Goal: Task Accomplishment & Management: Use online tool/utility

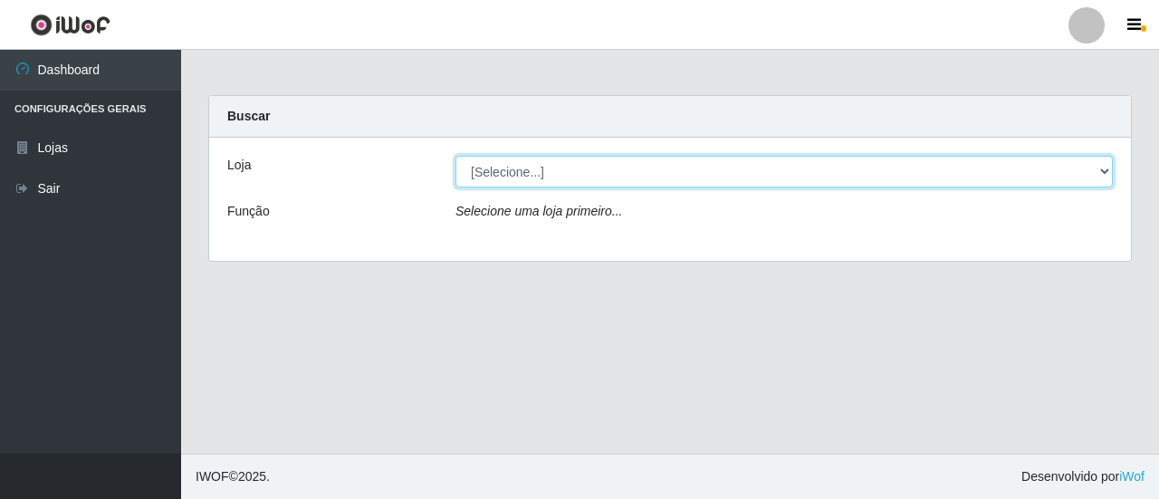
click at [1001, 162] on select "[Selecione...] Extrabom - Loja 01 Centro de Distribuição" at bounding box center [783, 172] width 657 height 32
select select "435"
click at [455, 156] on select "[Selecione...] Extrabom - Loja 01 Centro de Distribuição" at bounding box center [783, 172] width 657 height 32
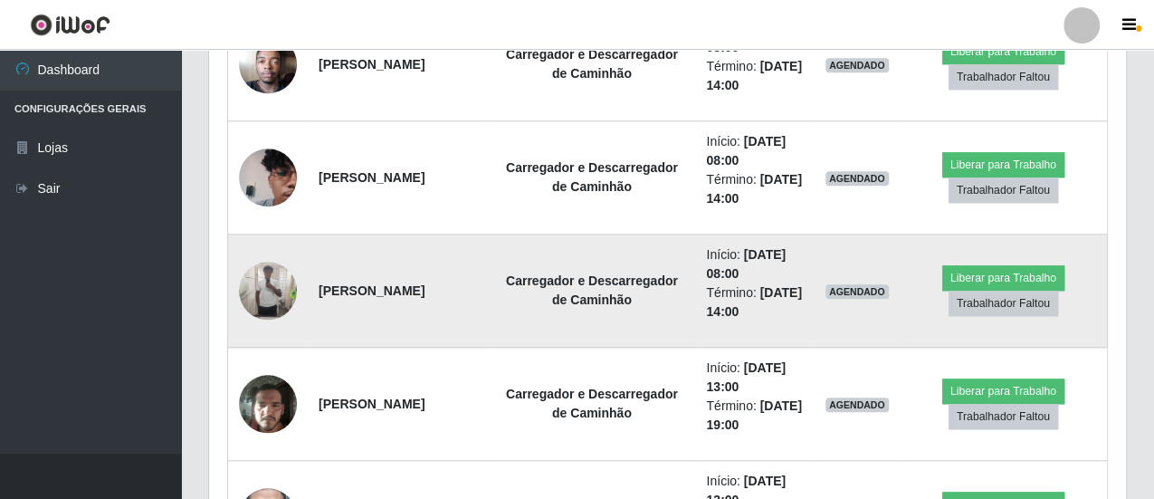
scroll to position [815, 0]
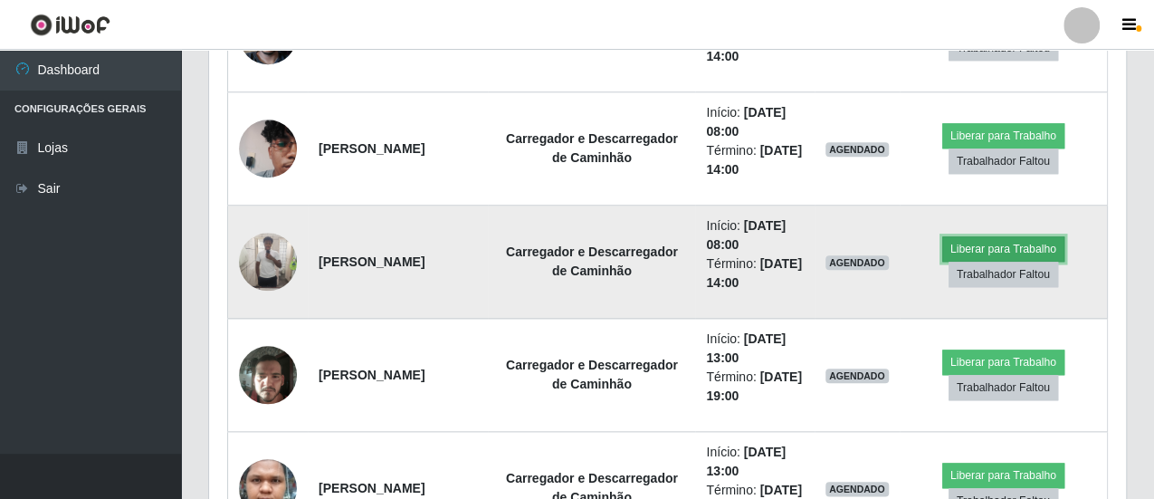
click at [999, 243] on button "Liberar para Trabalho" at bounding box center [1003, 248] width 122 height 25
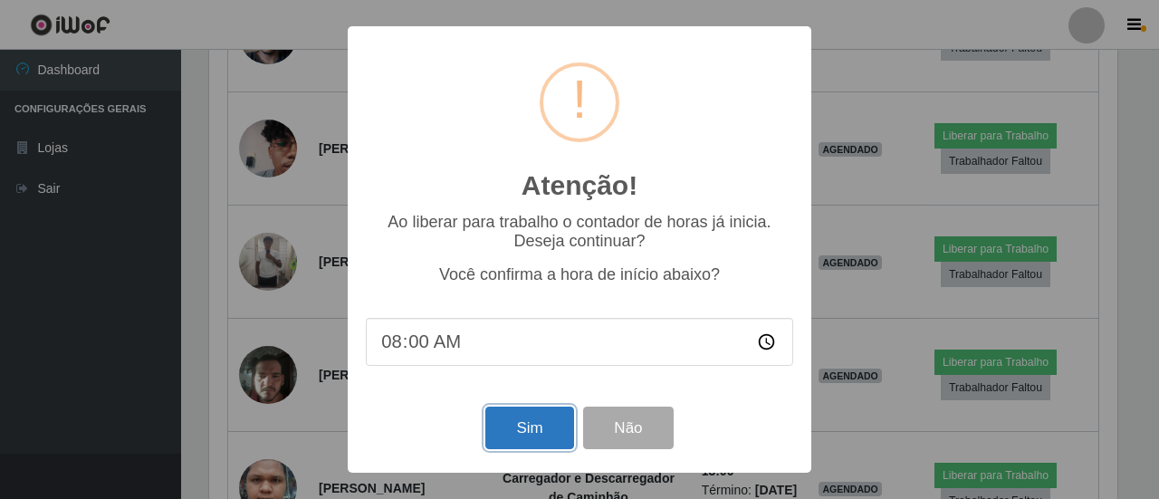
click at [523, 437] on button "Sim" at bounding box center [529, 427] width 88 height 43
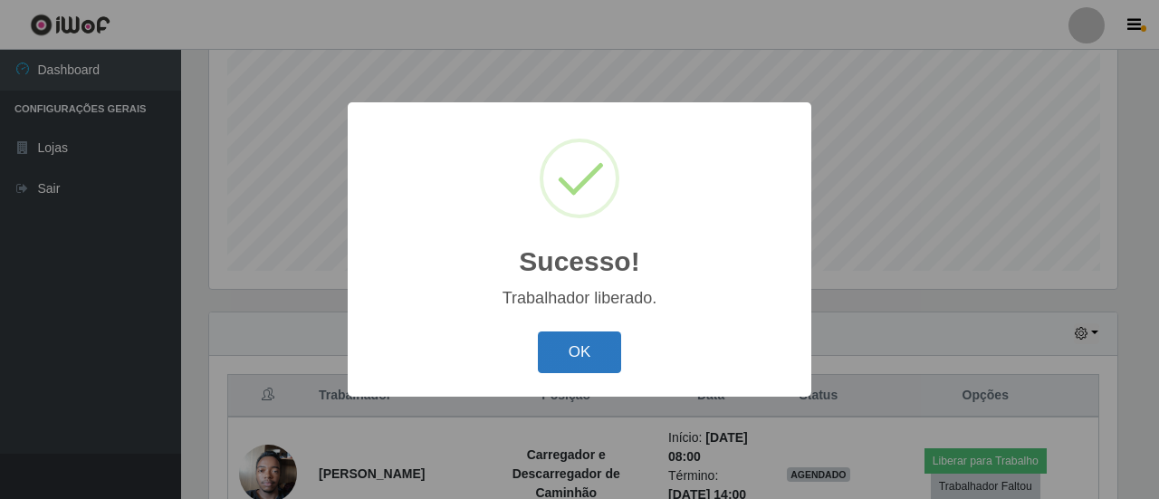
click at [579, 356] on button "OK" at bounding box center [580, 352] width 84 height 43
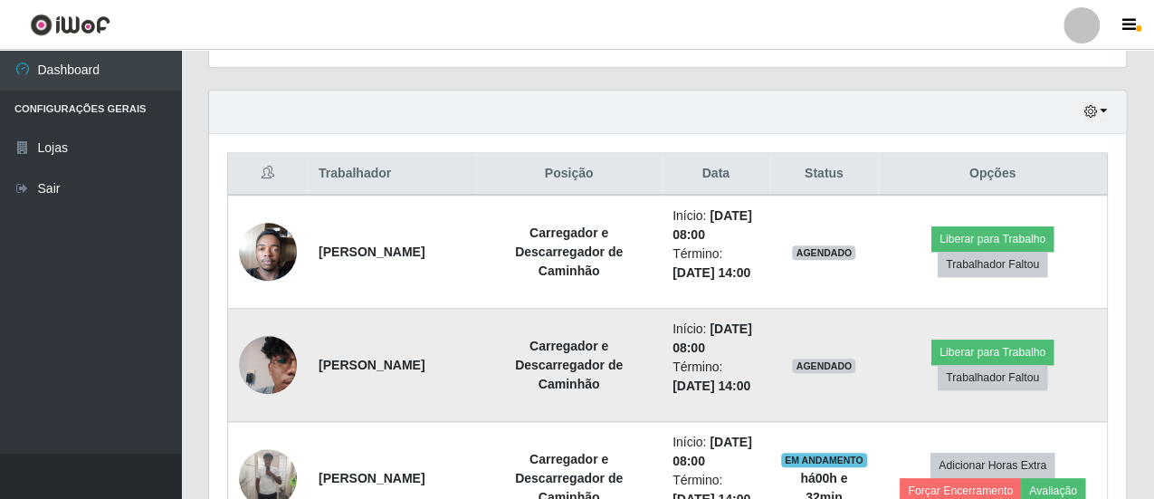
scroll to position [558, 0]
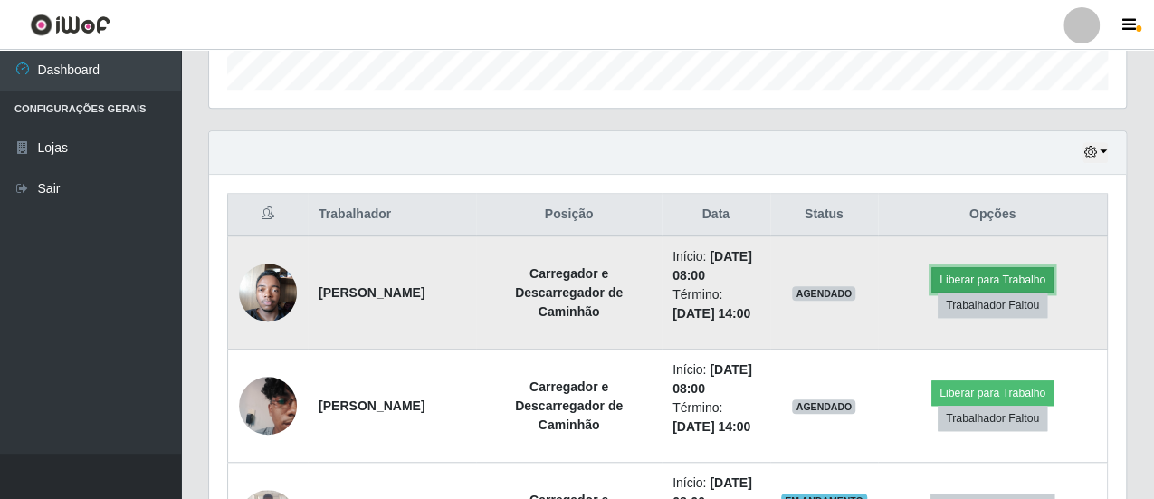
click at [1014, 267] on button "Liberar para Trabalho" at bounding box center [992, 279] width 122 height 25
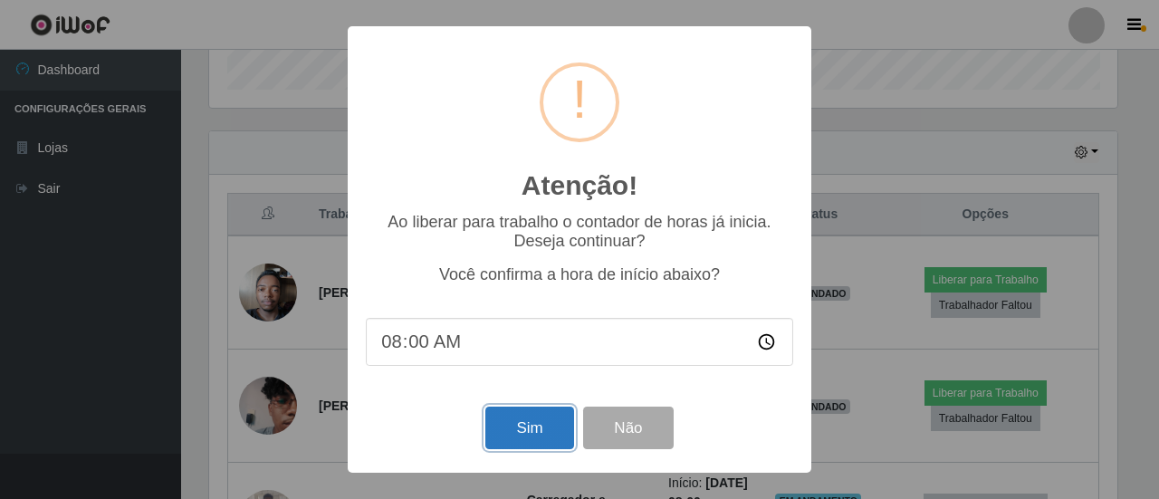
click at [531, 432] on button "Sim" at bounding box center [529, 427] width 88 height 43
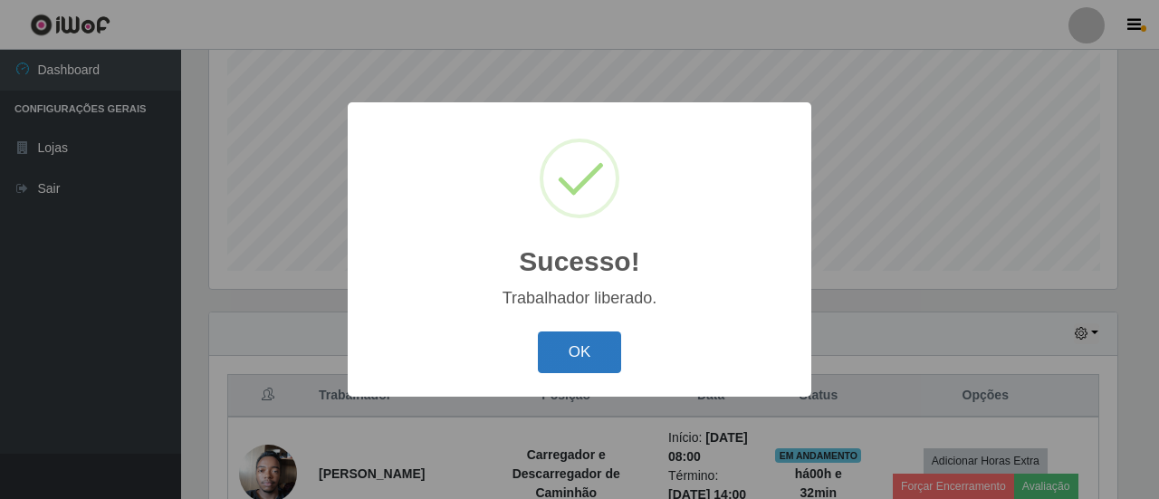
click at [587, 365] on button "OK" at bounding box center [580, 352] width 84 height 43
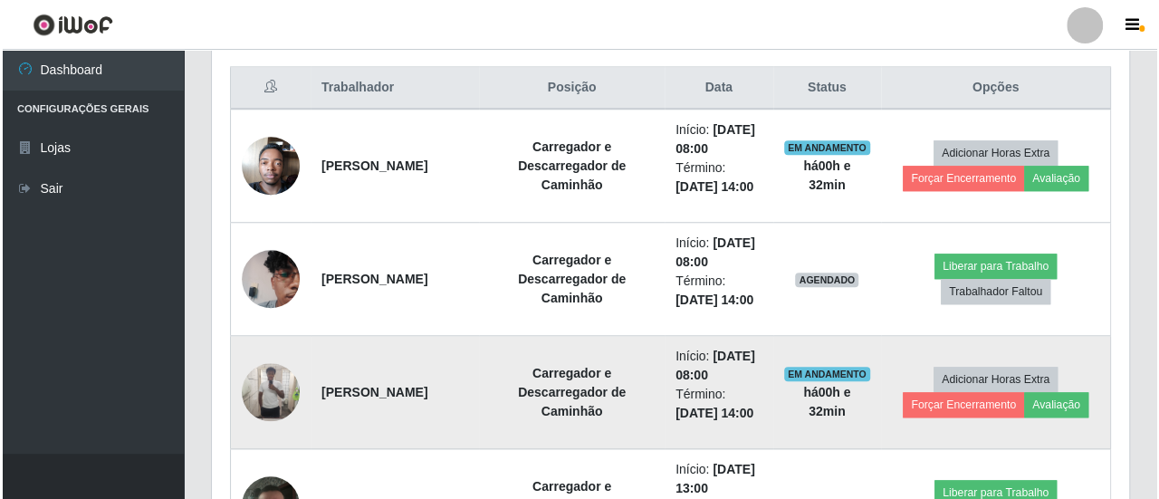
scroll to position [739, 0]
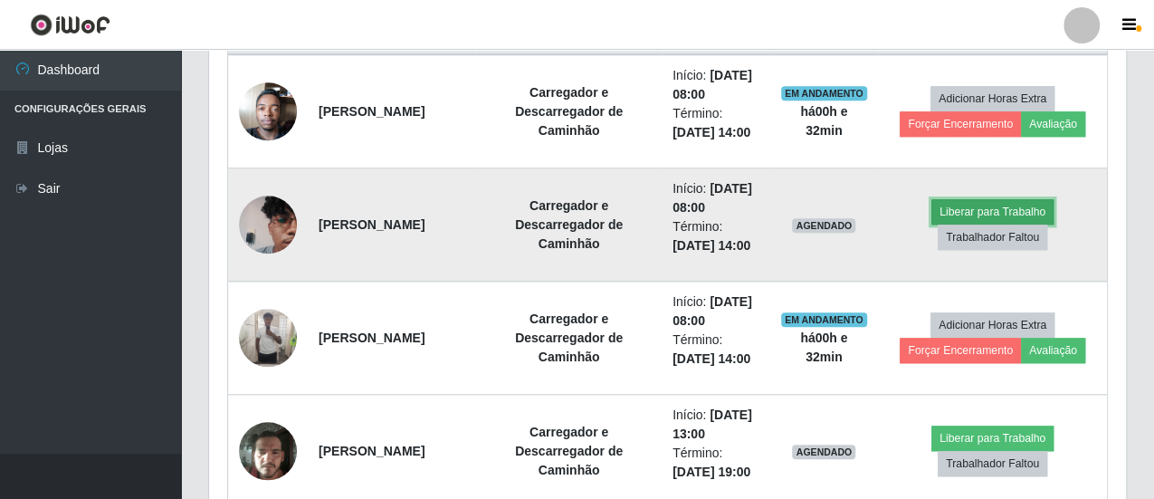
click at [992, 205] on button "Liberar para Trabalho" at bounding box center [992, 211] width 122 height 25
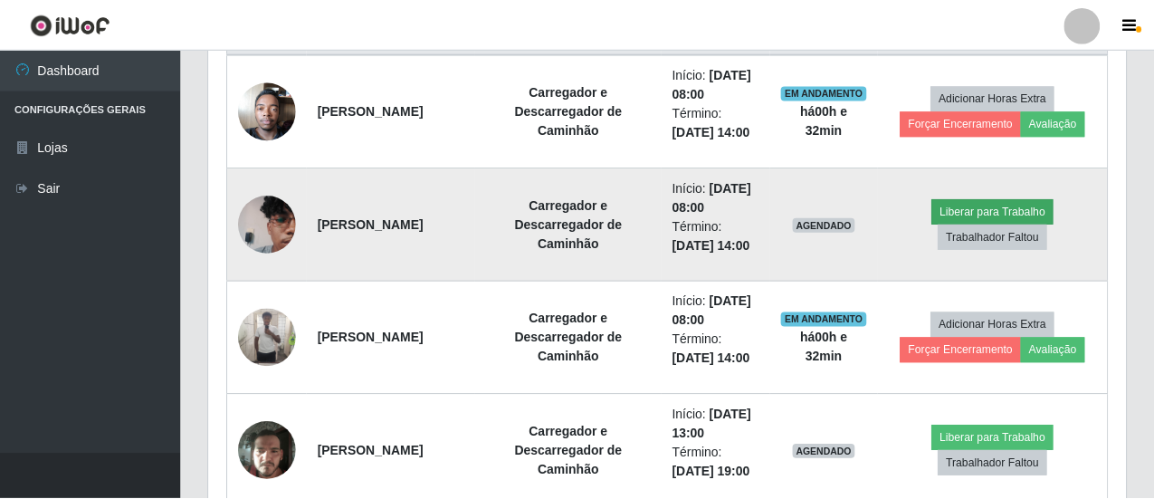
scroll to position [375, 908]
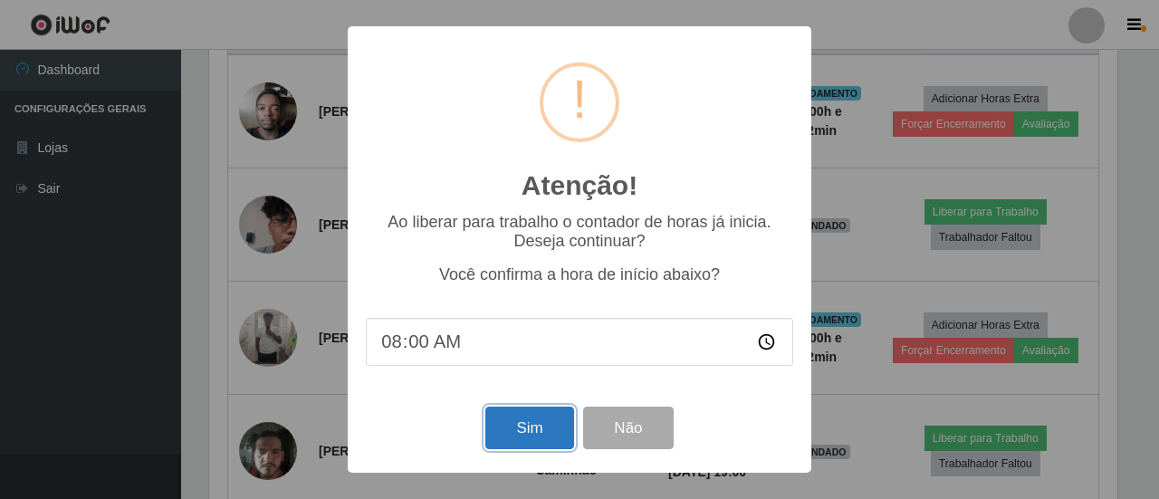
click at [539, 436] on button "Sim" at bounding box center [529, 427] width 88 height 43
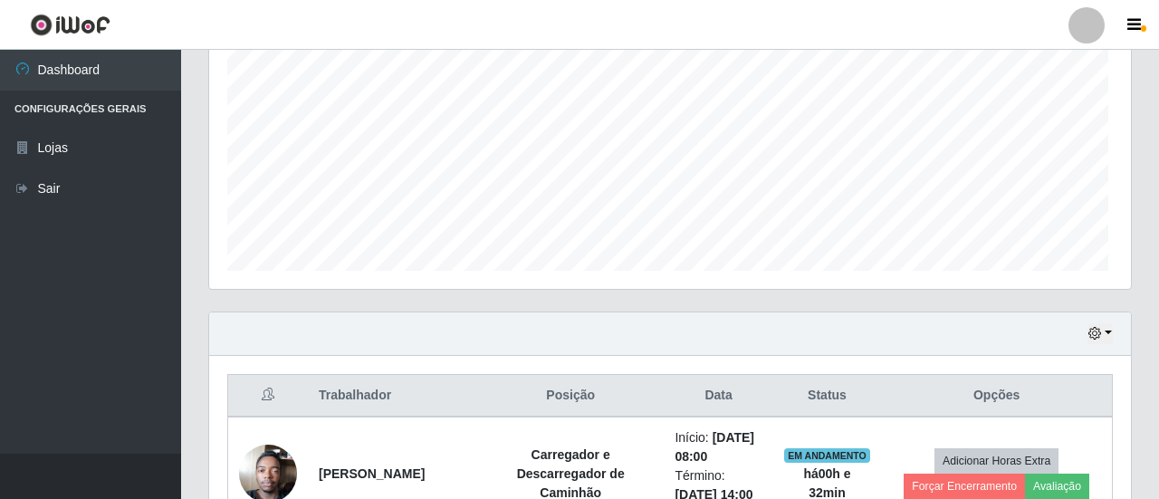
scroll to position [0, 0]
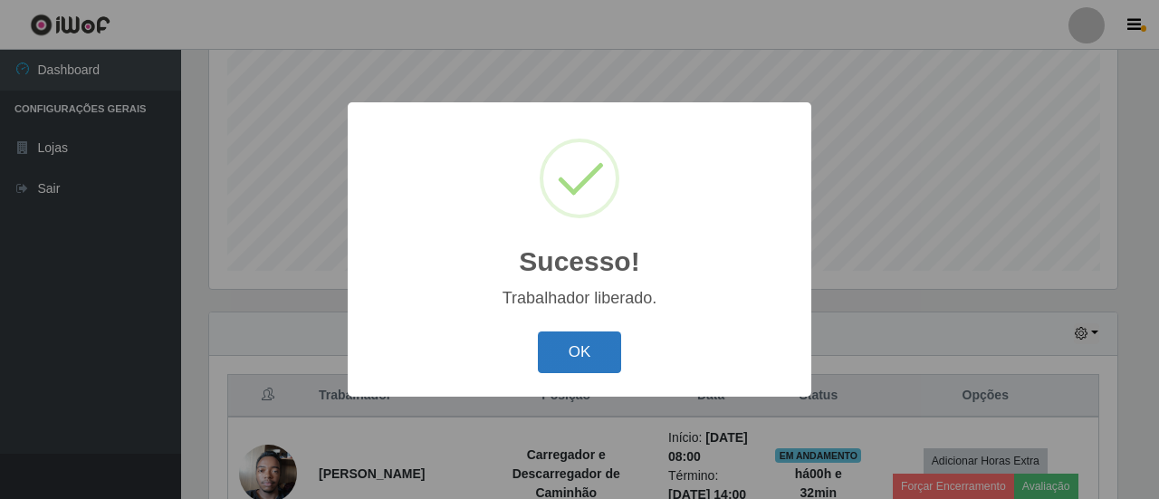
click at [596, 370] on button "OK" at bounding box center [580, 352] width 84 height 43
